Goal: Task Accomplishment & Management: Manage account settings

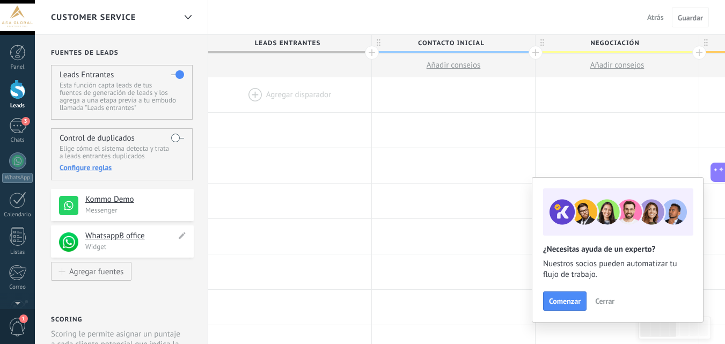
click at [136, 248] on p "Widget" at bounding box center [136, 246] width 102 height 9
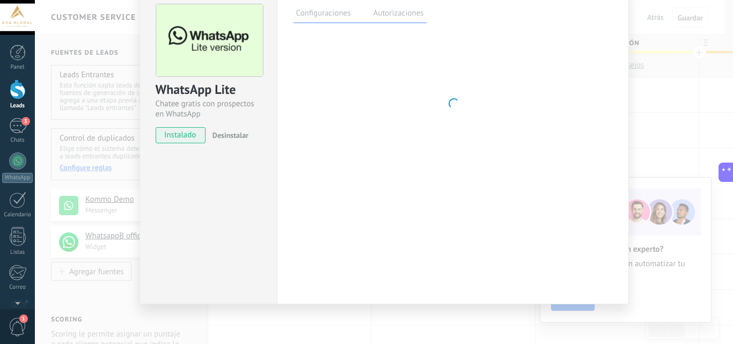
scroll to position [50, 0]
click at [372, 155] on div at bounding box center [453, 102] width 319 height 134
click at [664, 136] on div "WhatsApp Lite Chatee gratis con prospectos en WhatsApp instalado Desinstalar Co…" at bounding box center [384, 172] width 698 height 344
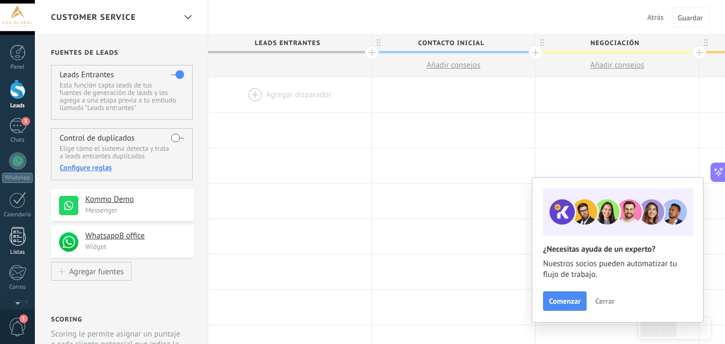
scroll to position [54, 0]
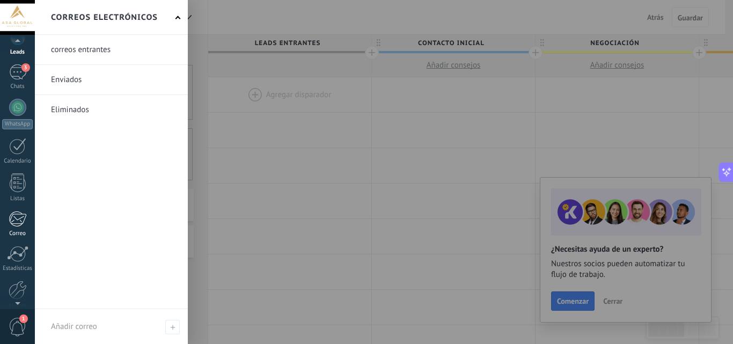
click at [20, 225] on div at bounding box center [18, 219] width 18 height 16
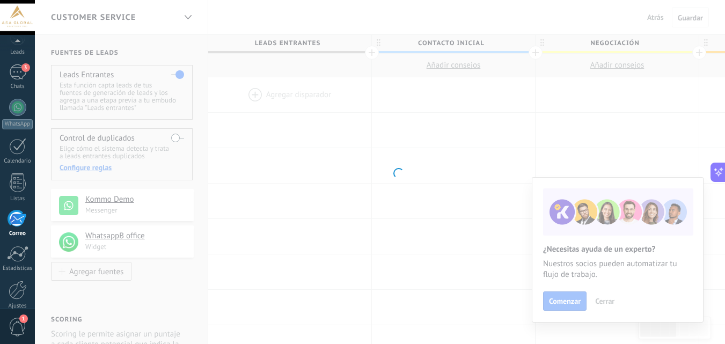
scroll to position [103, 0]
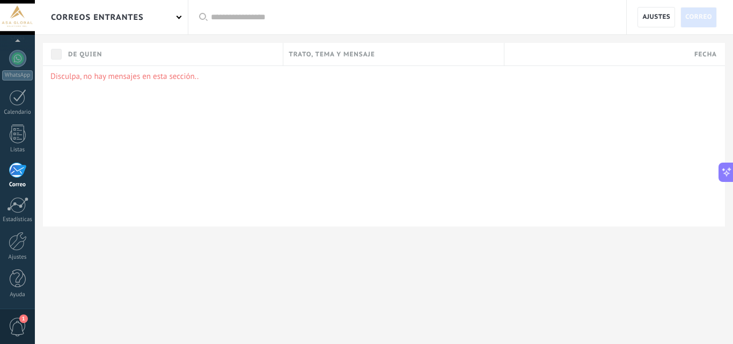
click at [174, 22] on div "correos entrantes" at bounding box center [111, 17] width 153 height 34
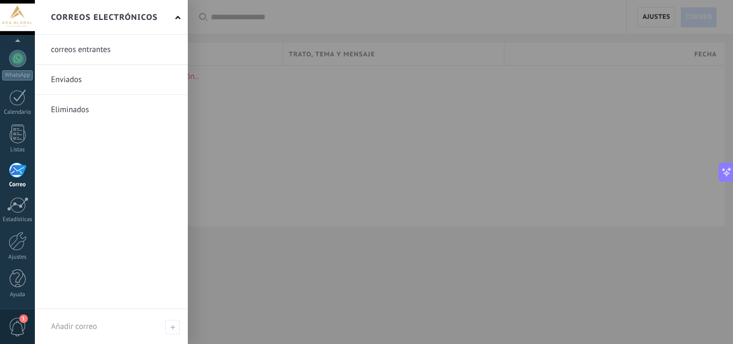
drag, startPoint x: 243, startPoint y: 101, endPoint x: 341, endPoint y: 98, distance: 97.7
click at [243, 101] on div at bounding box center [401, 172] width 733 height 344
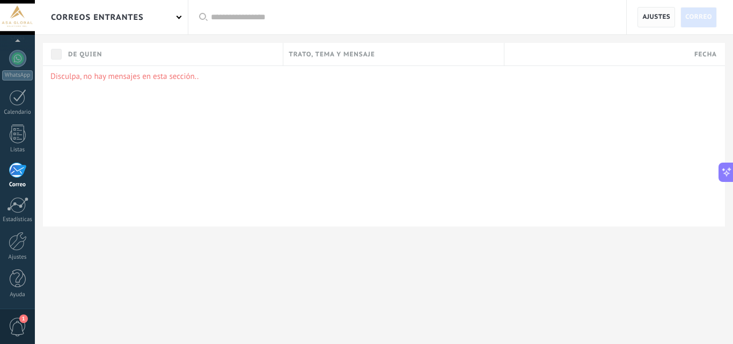
click at [653, 7] on span "Ajustes" at bounding box center [657, 17] width 38 height 20
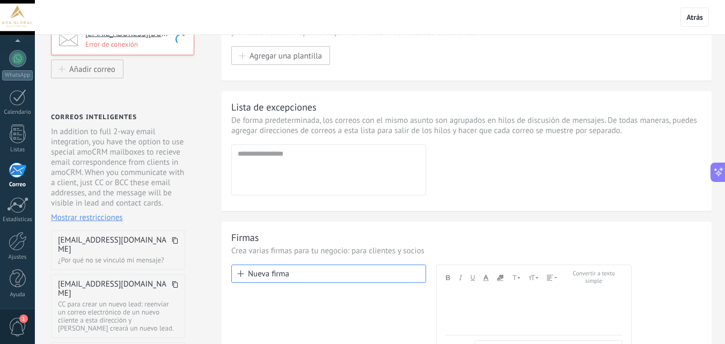
click at [152, 85] on div "Correos conectados [EMAIL_ADDRESS][DOMAIN_NAME] Error de conexión Añadir correo…" at bounding box center [121, 214] width 173 height 442
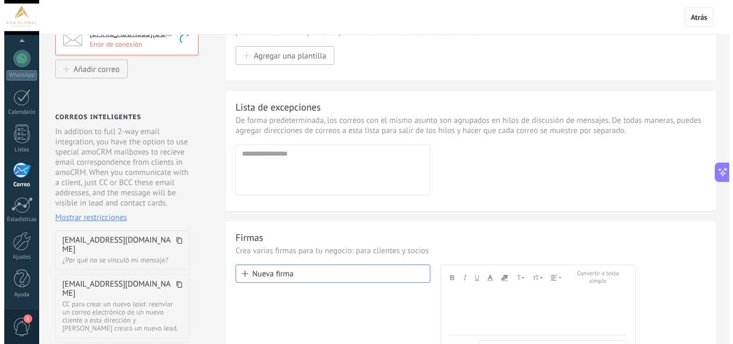
scroll to position [54, 0]
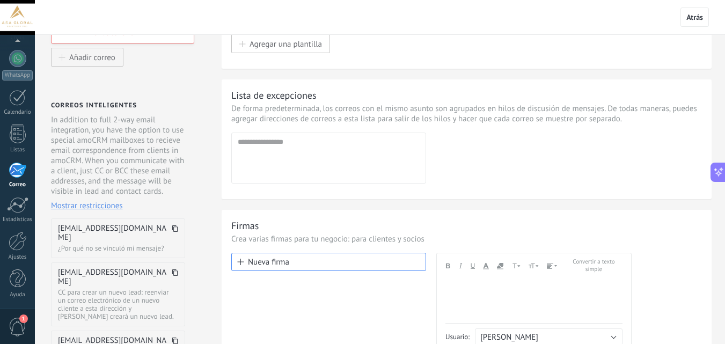
click at [166, 43] on div "[EMAIL_ADDRESS][DOMAIN_NAME] Error de conexión" at bounding box center [122, 29] width 143 height 36
click at [166, 42] on div "[EMAIL_ADDRESS][DOMAIN_NAME] Error de conexión" at bounding box center [122, 27] width 143 height 32
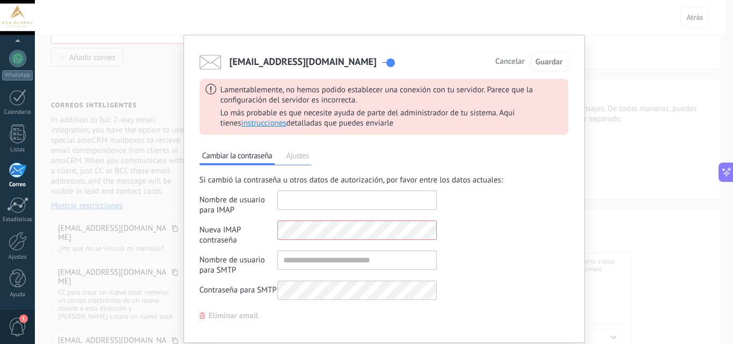
type input "**********"
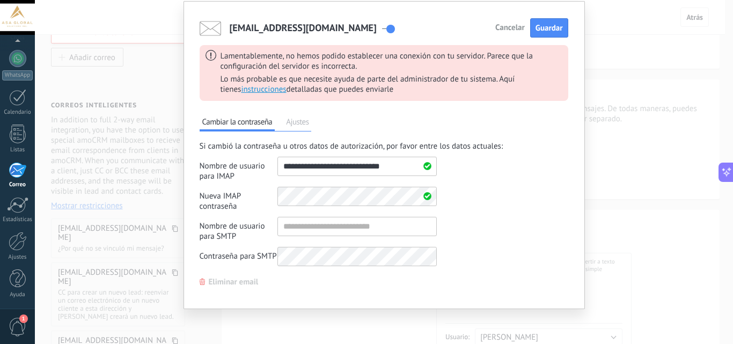
scroll to position [0, 0]
click at [248, 283] on span "Eliminar email" at bounding box center [234, 283] width 50 height 8
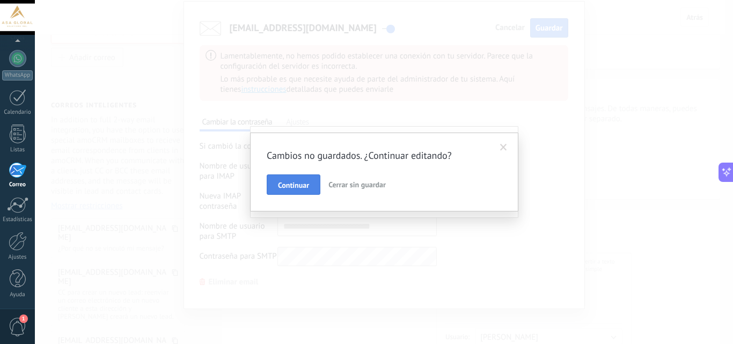
click at [304, 183] on span "Continuar" at bounding box center [293, 185] width 31 height 8
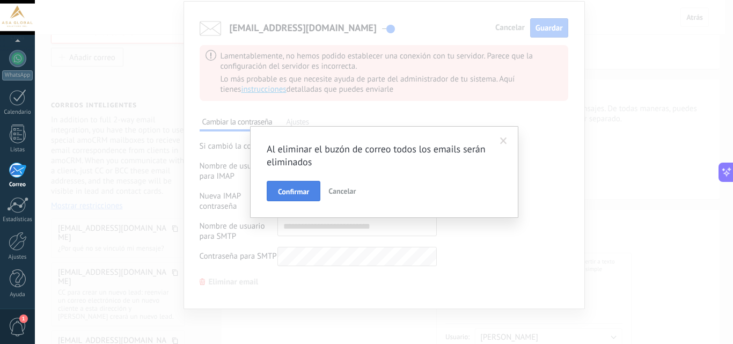
click at [304, 195] on span "Confirmar" at bounding box center [293, 192] width 31 height 8
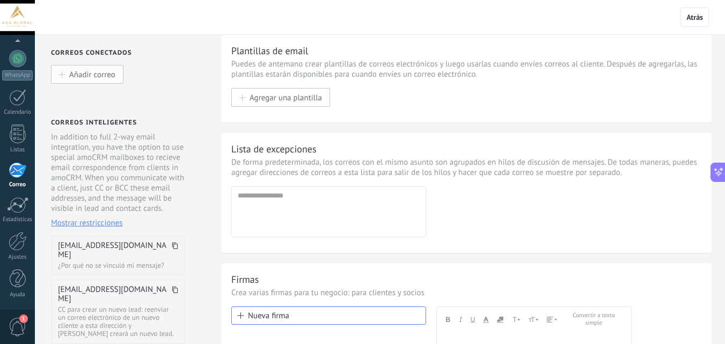
click at [101, 79] on span "Añadir correo" at bounding box center [92, 74] width 46 height 9
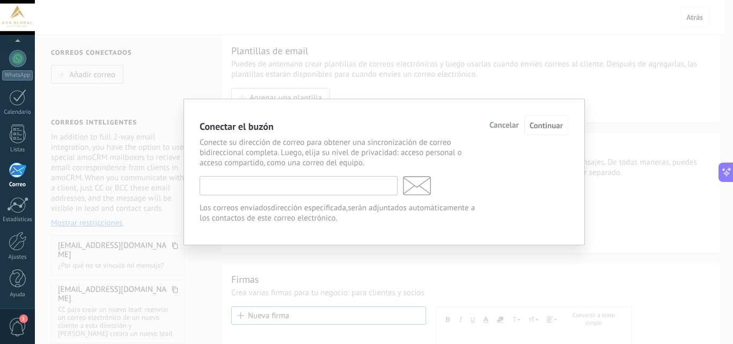
click at [304, 188] on input "text" at bounding box center [299, 185] width 198 height 19
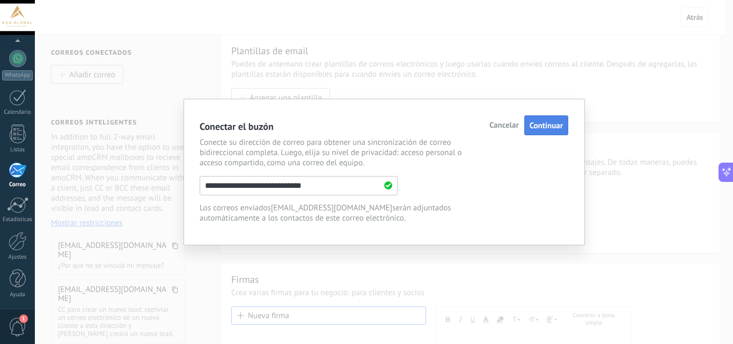
type input "**********"
click at [534, 132] on button "Continuar" at bounding box center [546, 125] width 44 height 20
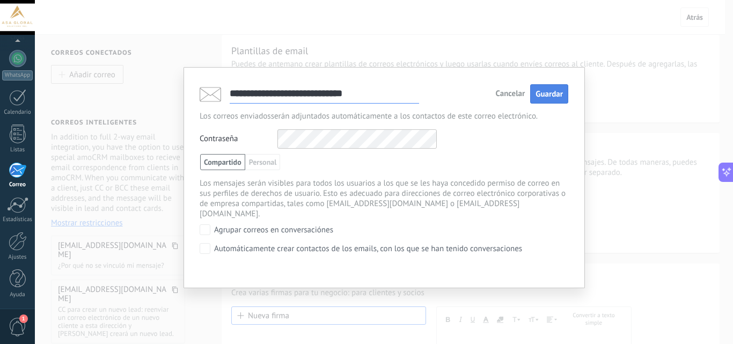
click at [554, 96] on span "Guardar" at bounding box center [549, 94] width 27 height 10
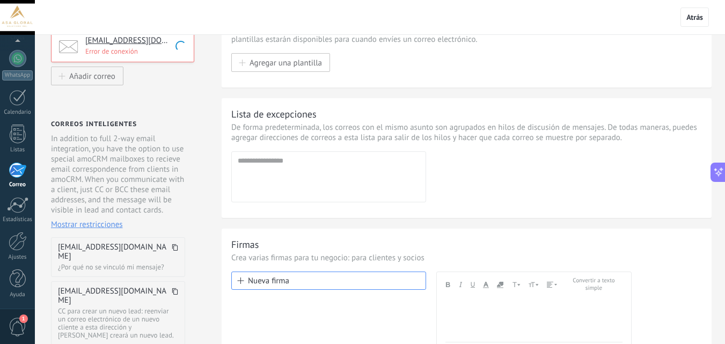
scroll to position [54, 0]
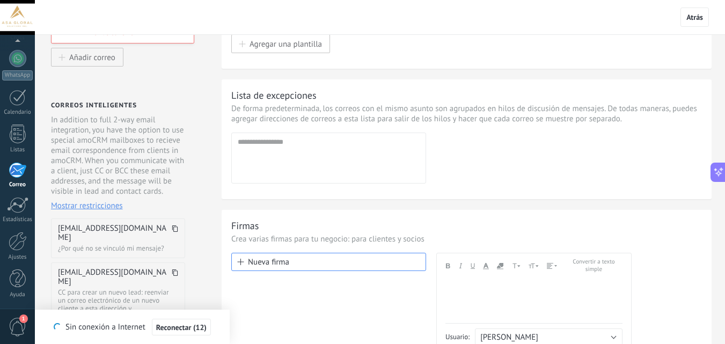
type textarea "*******"
